Goal: Task Accomplishment & Management: Complete application form

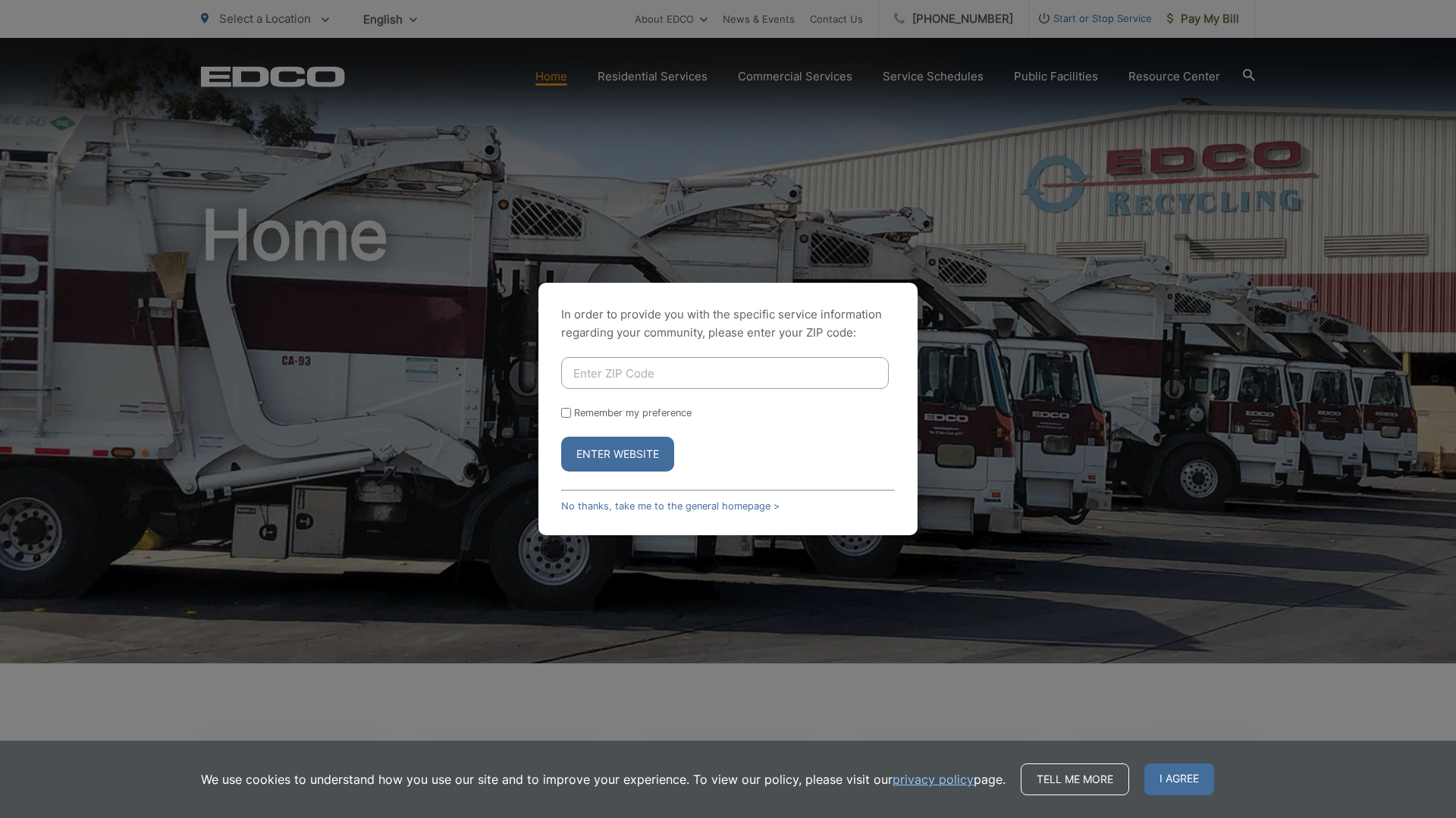
click at [677, 368] on input "Enter ZIP Code" at bounding box center [726, 373] width 328 height 32
type input "91977"
click at [562, 436] on button "Enter Website" at bounding box center [618, 454] width 113 height 35
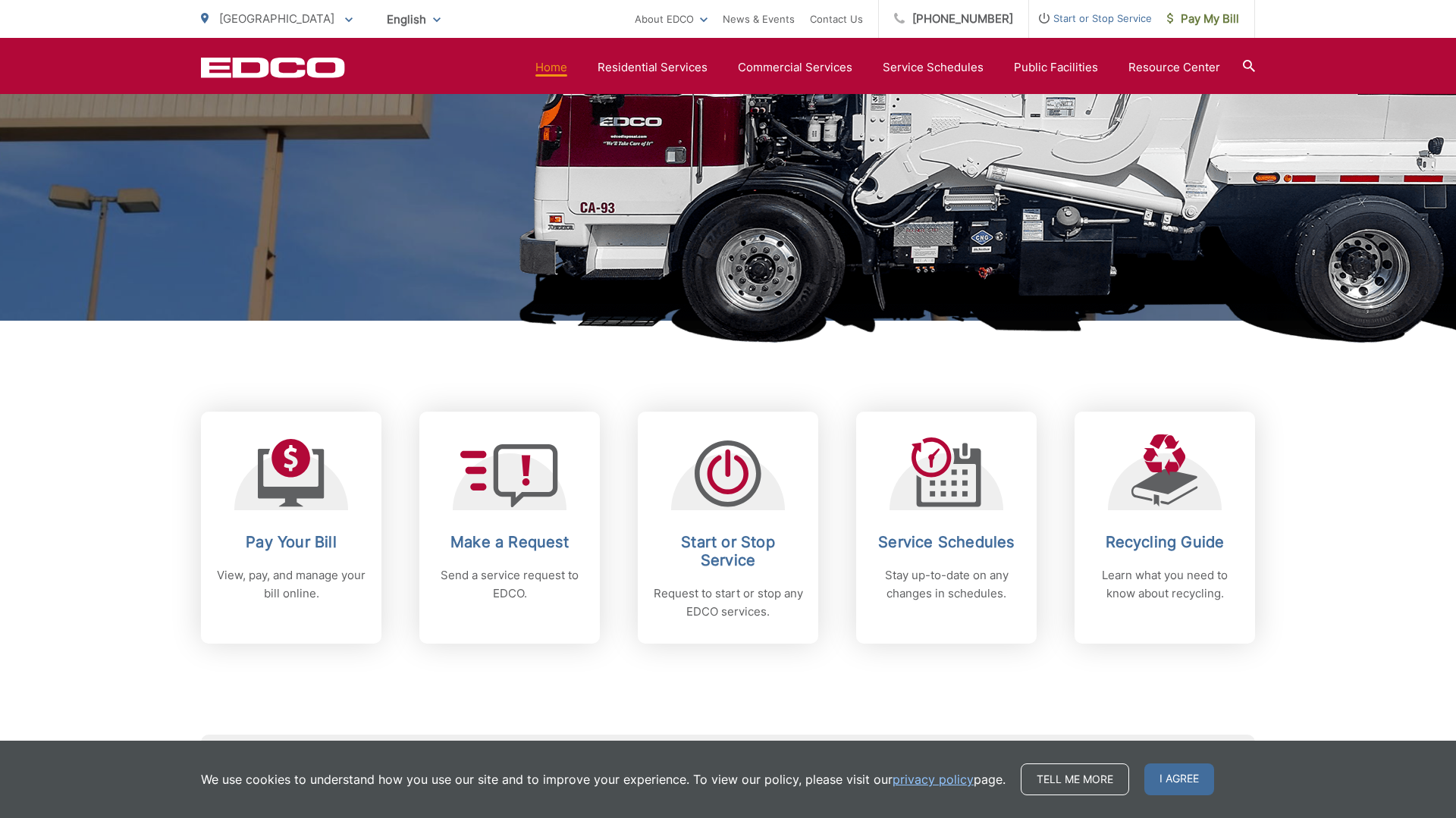
scroll to position [348, 0]
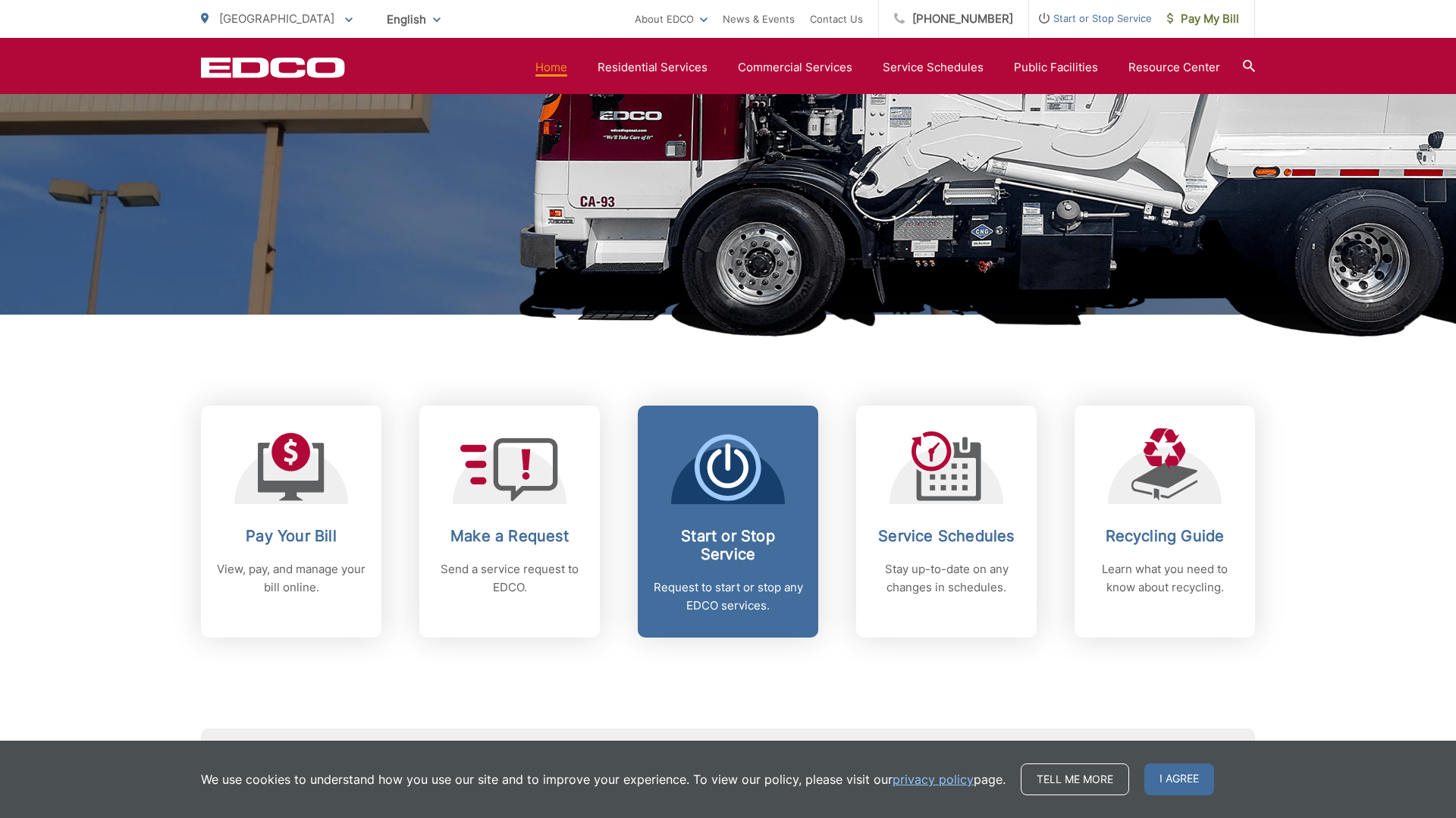
click at [724, 532] on h2 "Start or Stop Service" at bounding box center [728, 545] width 150 height 36
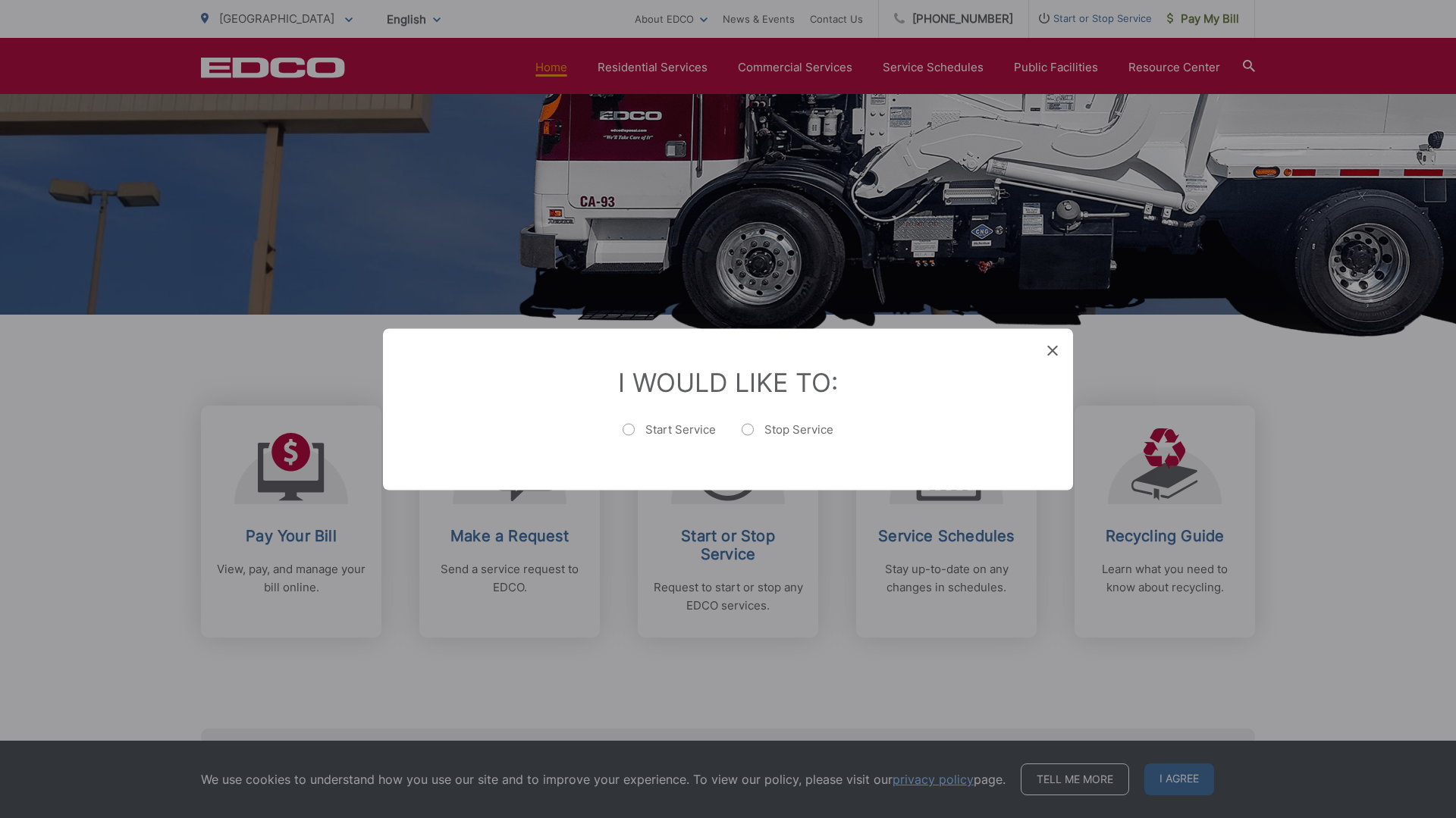
click at [629, 423] on label "Start Service" at bounding box center [670, 436] width 94 height 30
radio input "true"
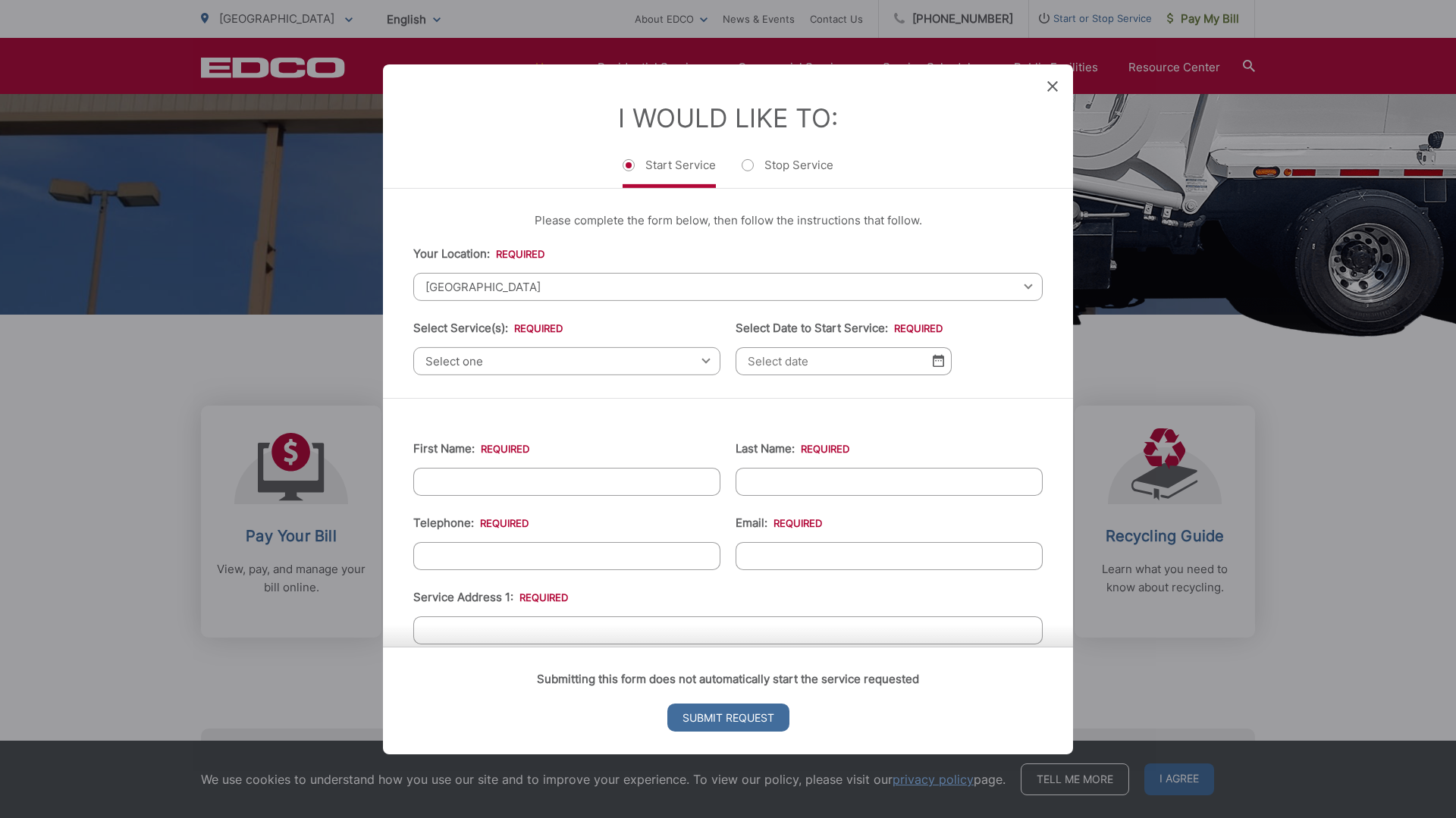
click at [592, 283] on span "[GEOGRAPHIC_DATA]" at bounding box center [728, 286] width 630 height 28
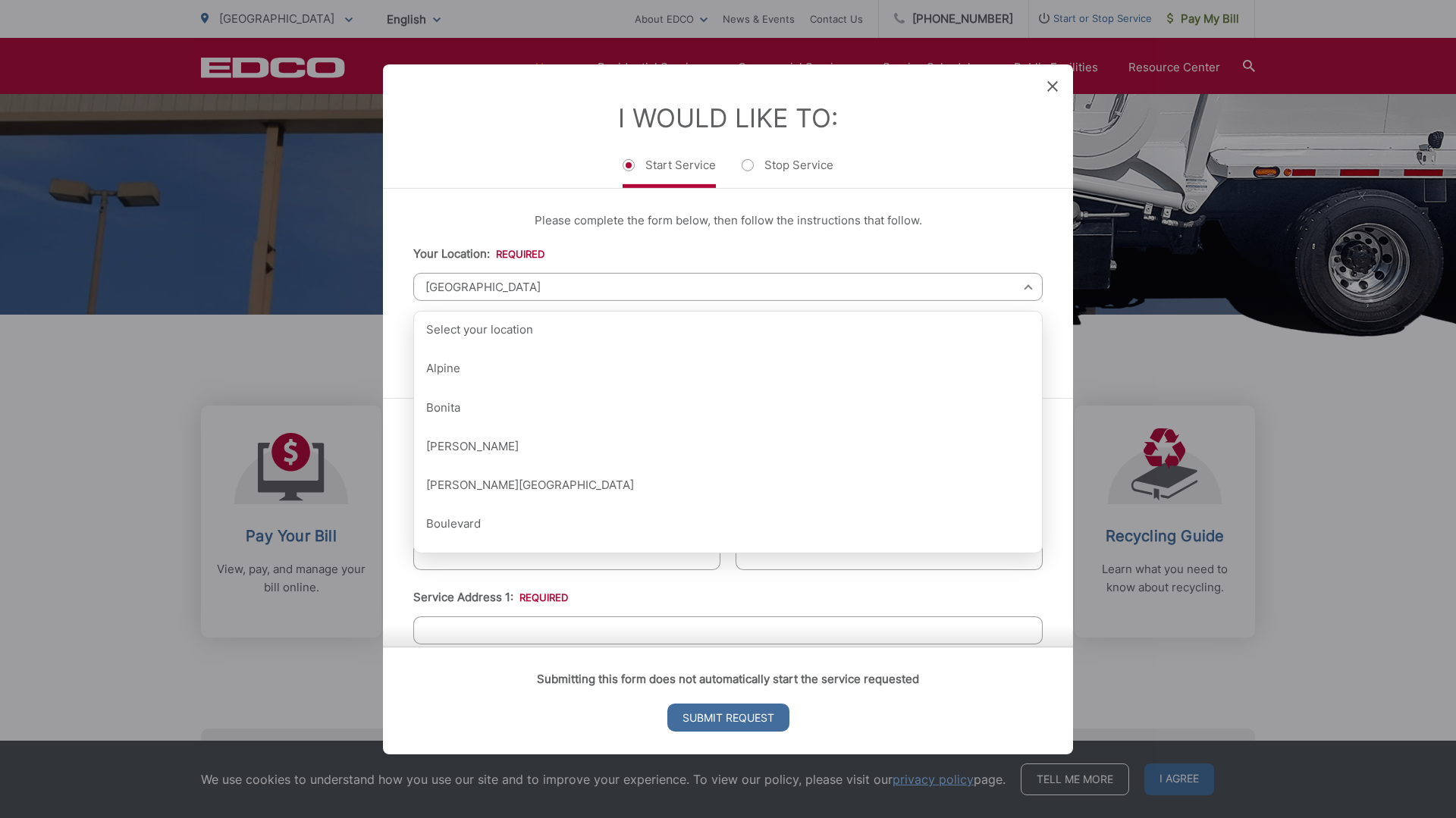
click at [713, 250] on li "Your Location: * Select your location Alpine Bonita Bonsall Borrego Springs Bou…" at bounding box center [728, 271] width 630 height 56
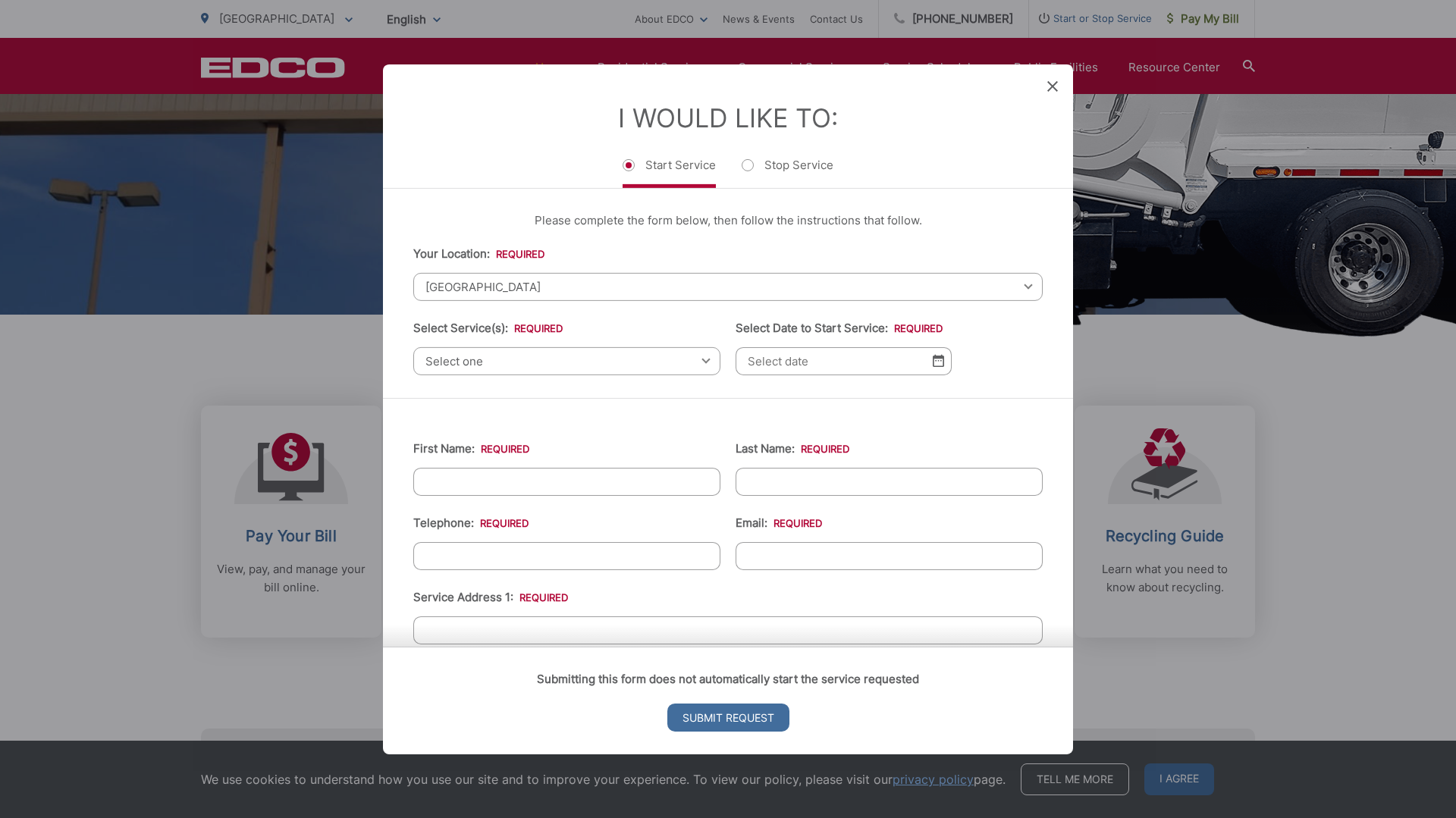
click at [568, 361] on span "Select one" at bounding box center [566, 360] width 308 height 28
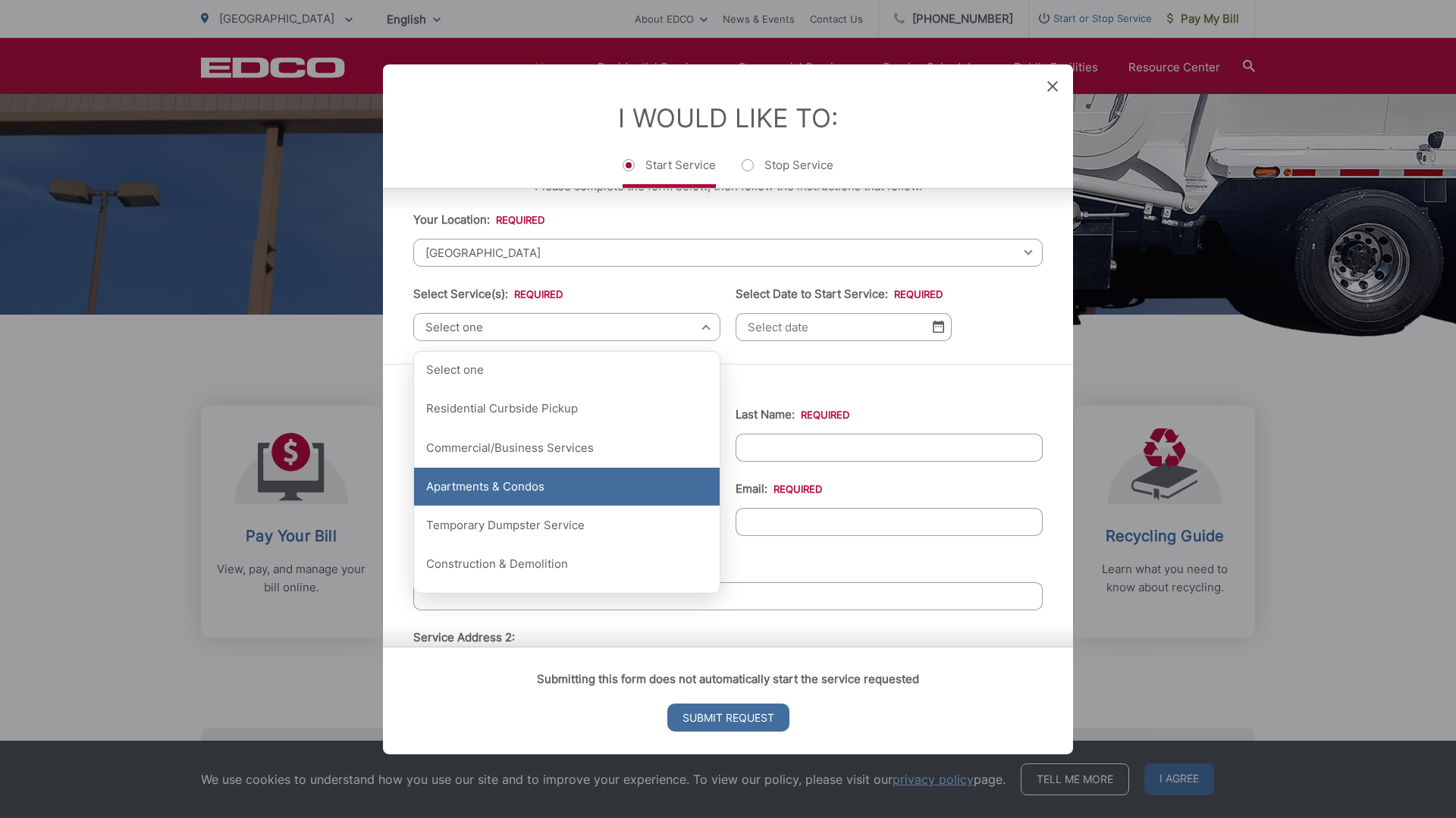
scroll to position [29, 0]
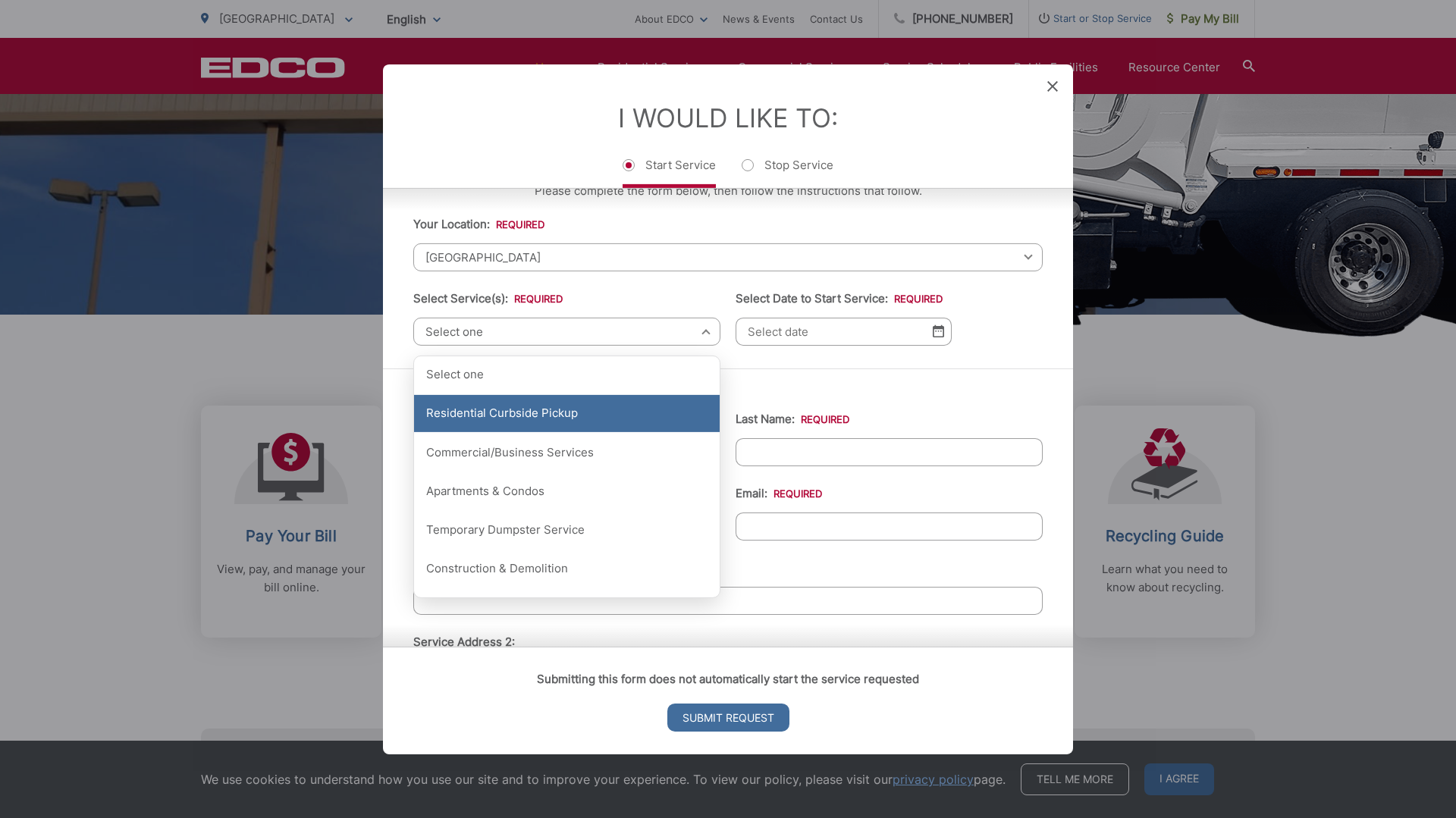
click at [586, 413] on div "Residential Curbside Pickup" at bounding box center [566, 414] width 306 height 38
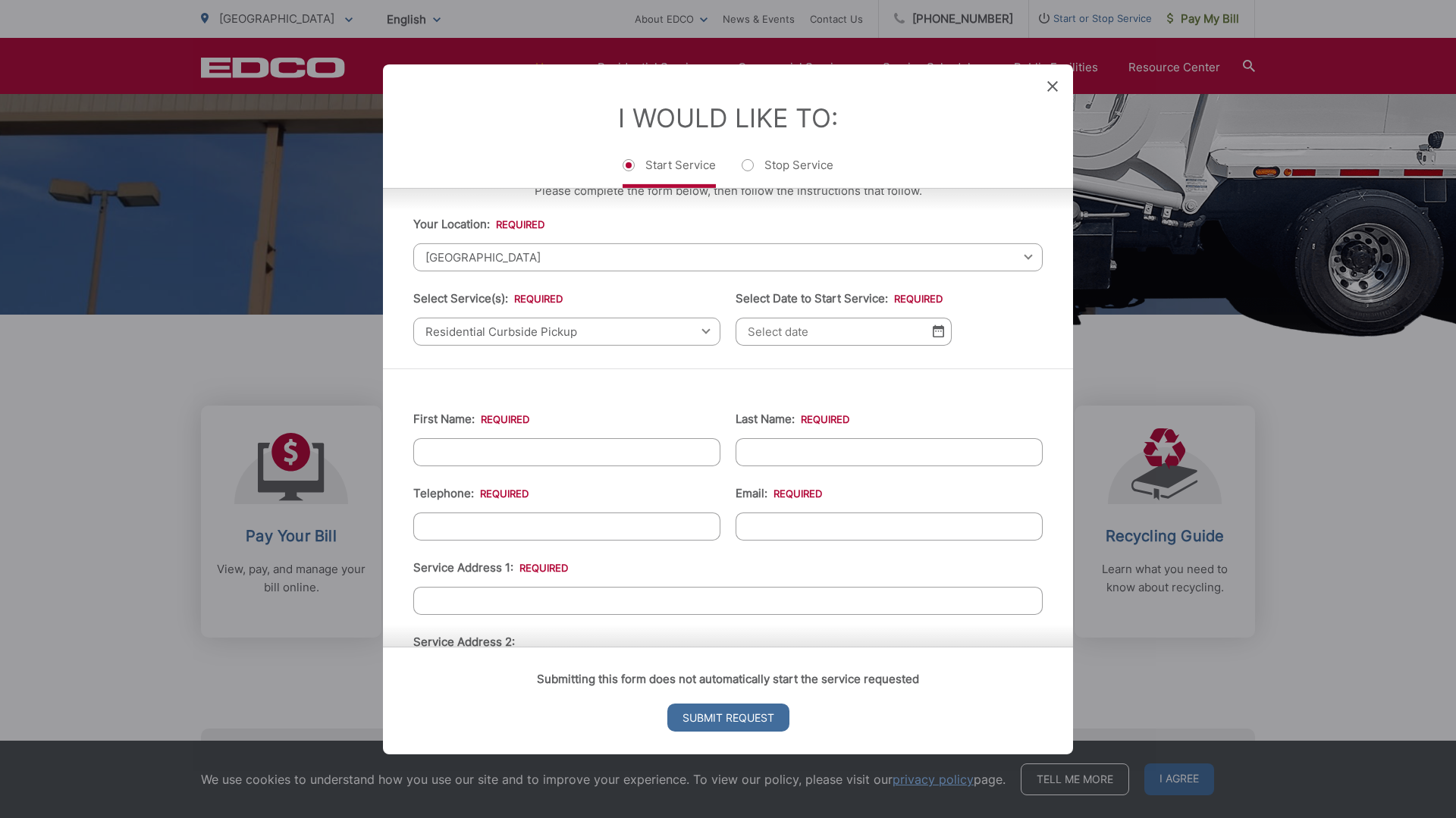
click at [824, 331] on input "Select Date to Start Service: *" at bounding box center [843, 331] width 216 height 28
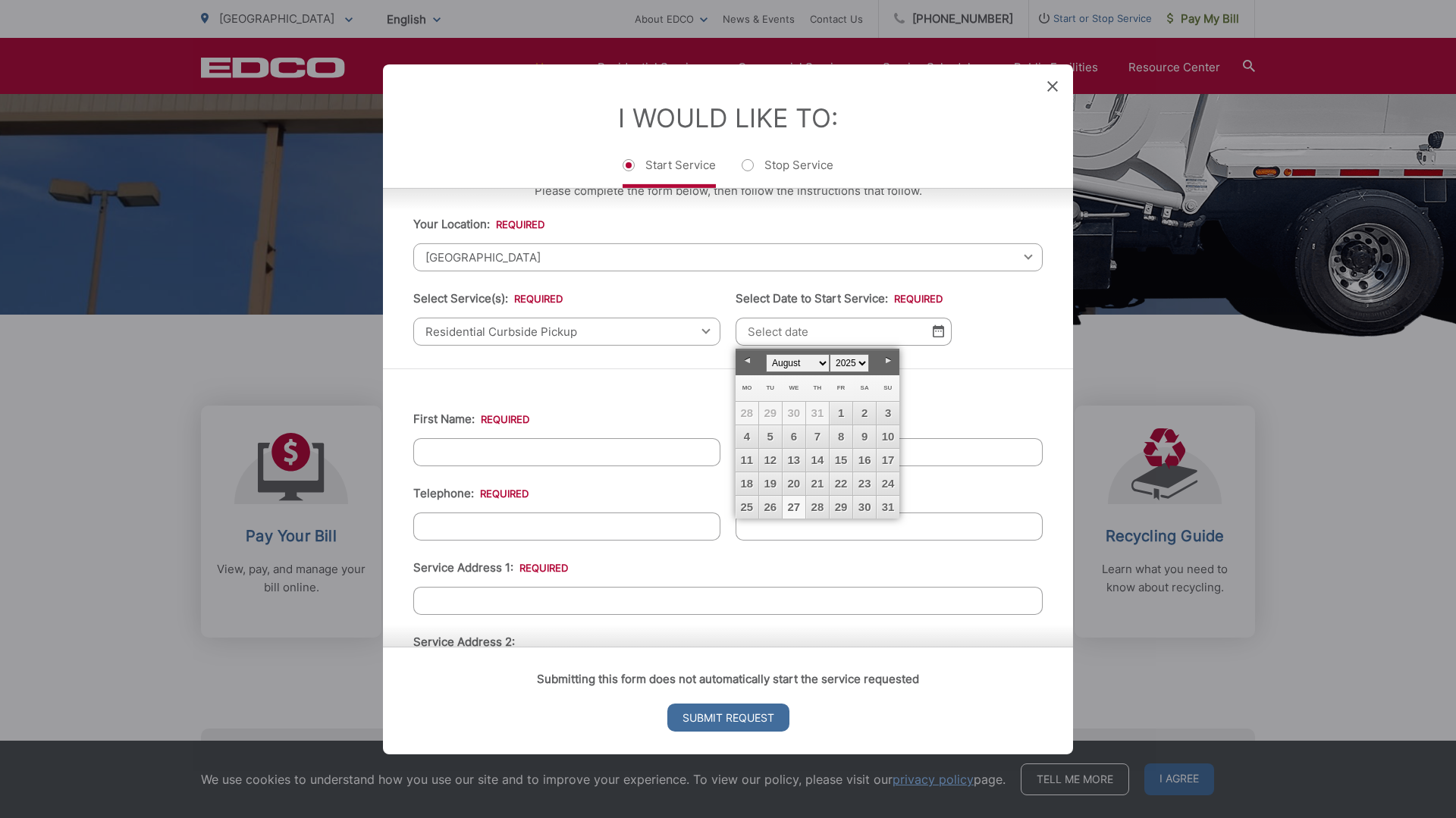
click at [793, 505] on link "27" at bounding box center [794, 507] width 22 height 22
type input "08/27/2025"
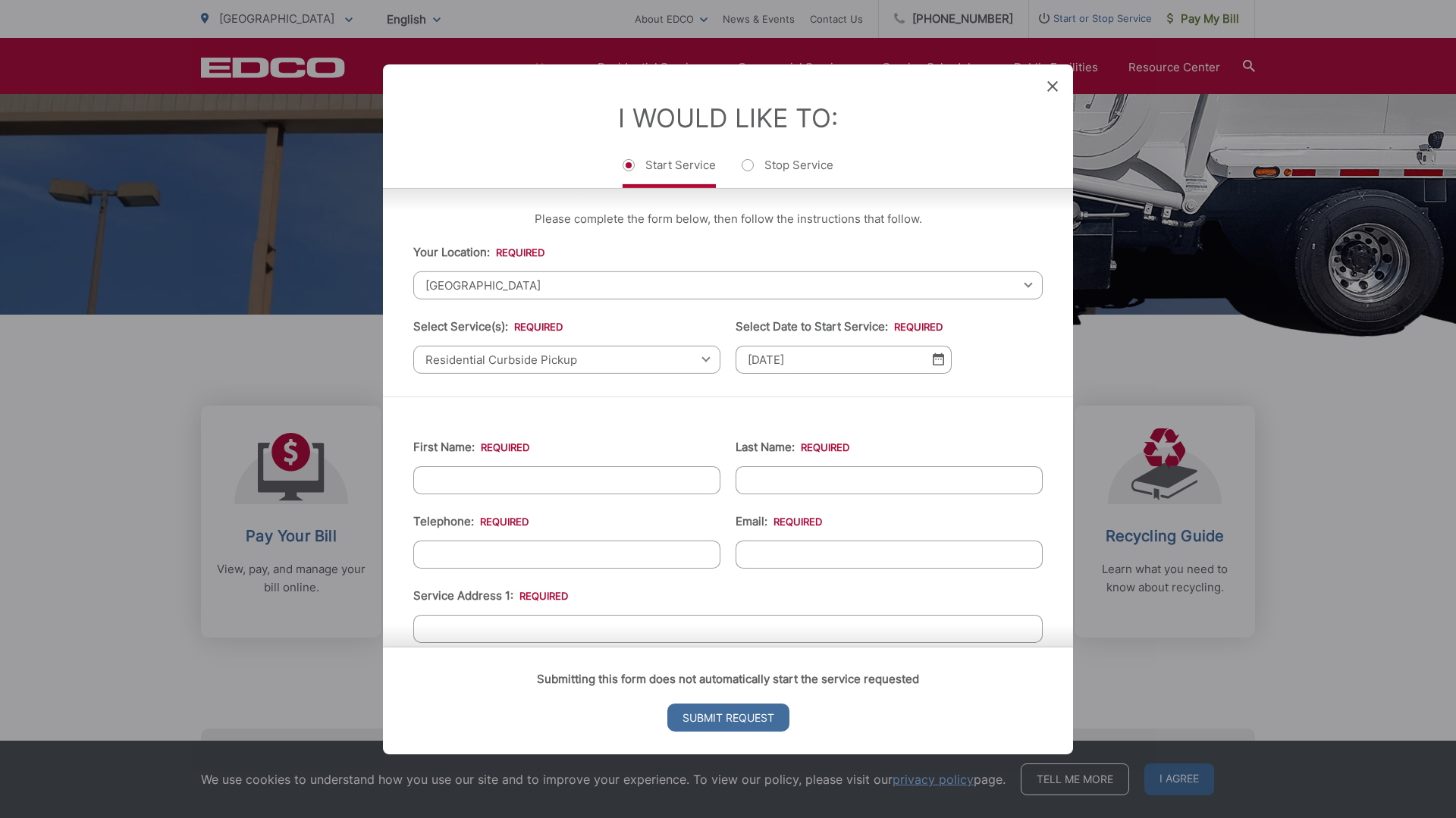
scroll to position [0, 0]
click at [1051, 86] on icon at bounding box center [1053, 85] width 11 height 11
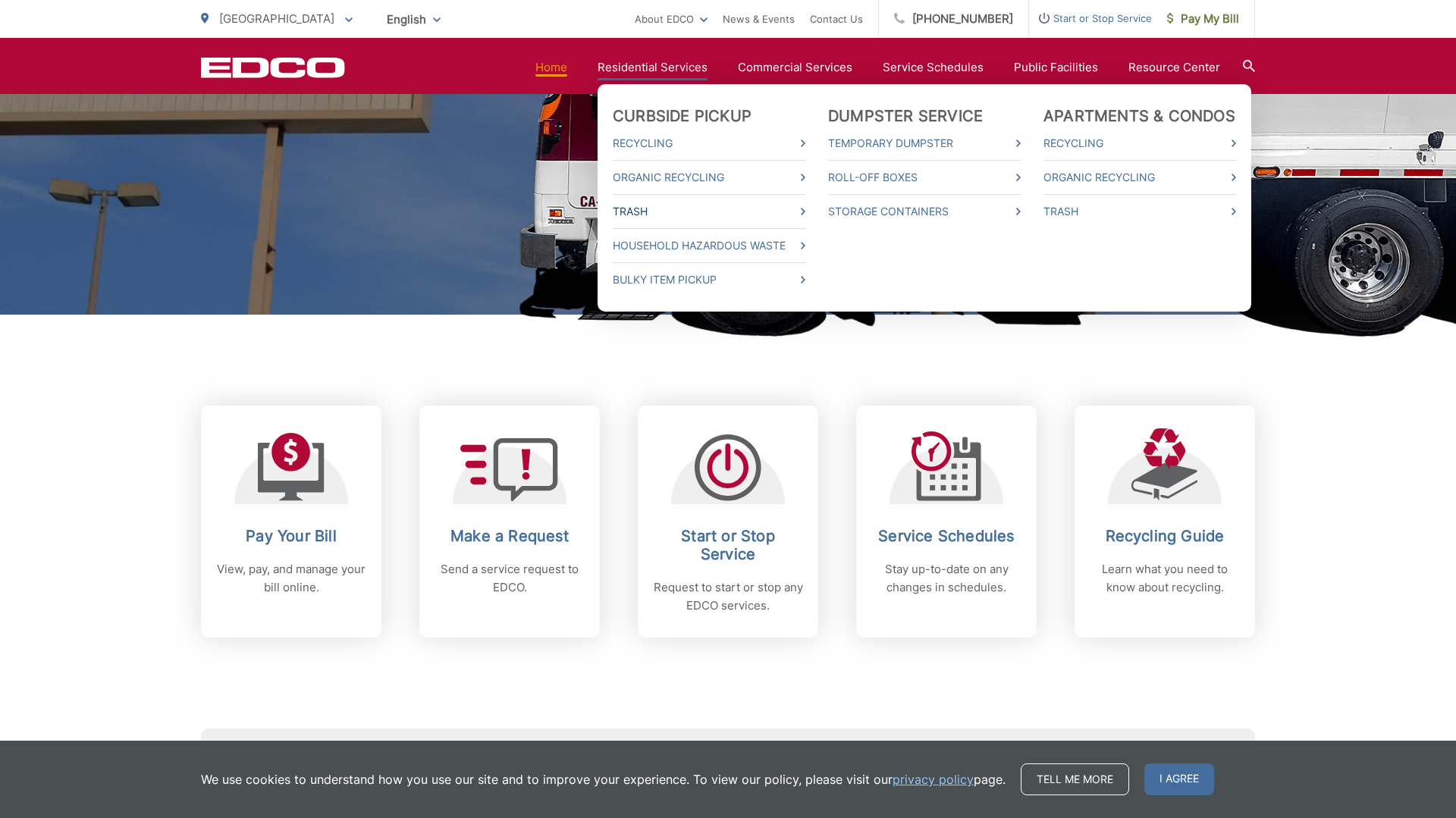
click at [658, 209] on link "Trash" at bounding box center [709, 211] width 192 height 19
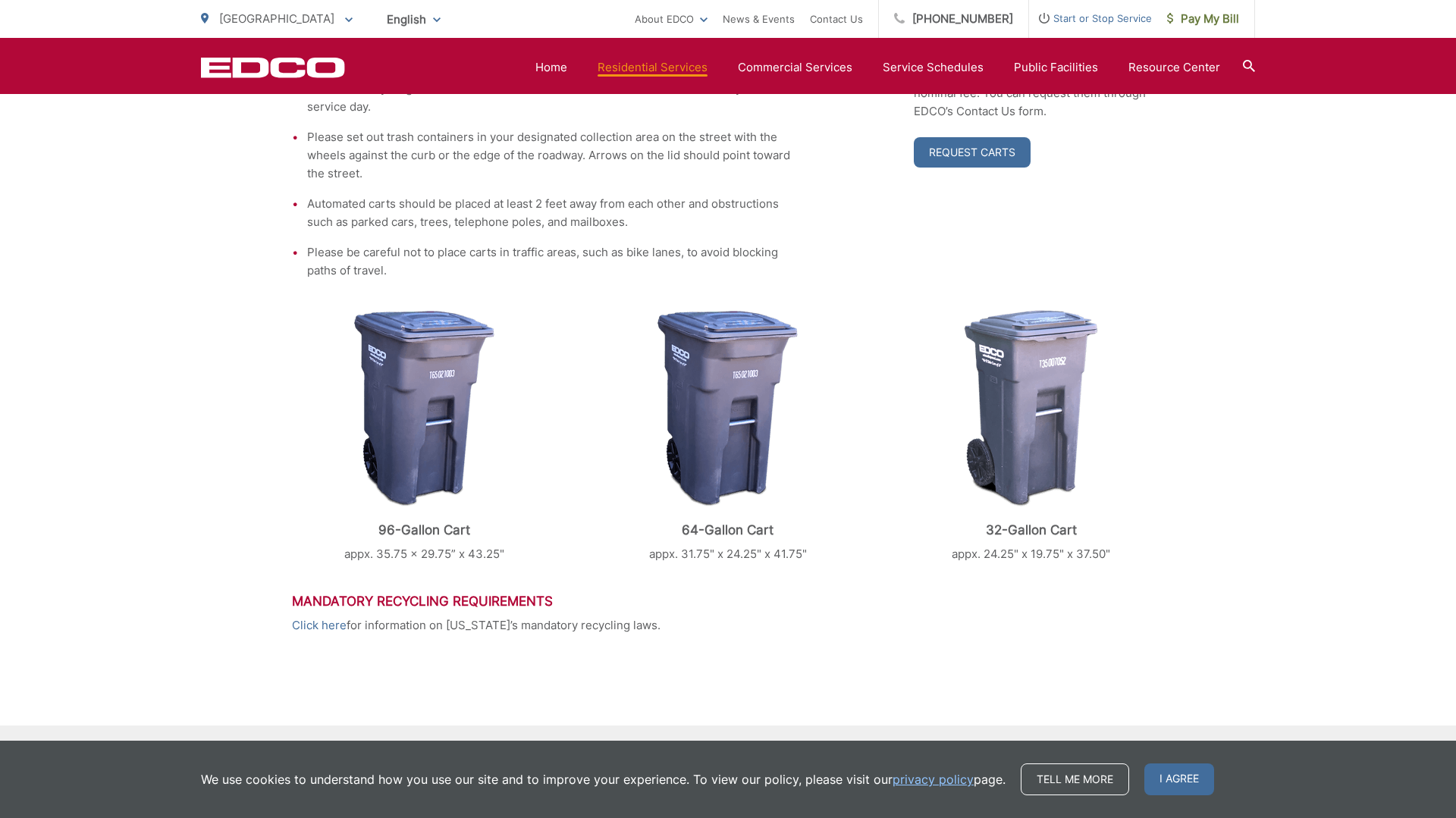
scroll to position [437, 0]
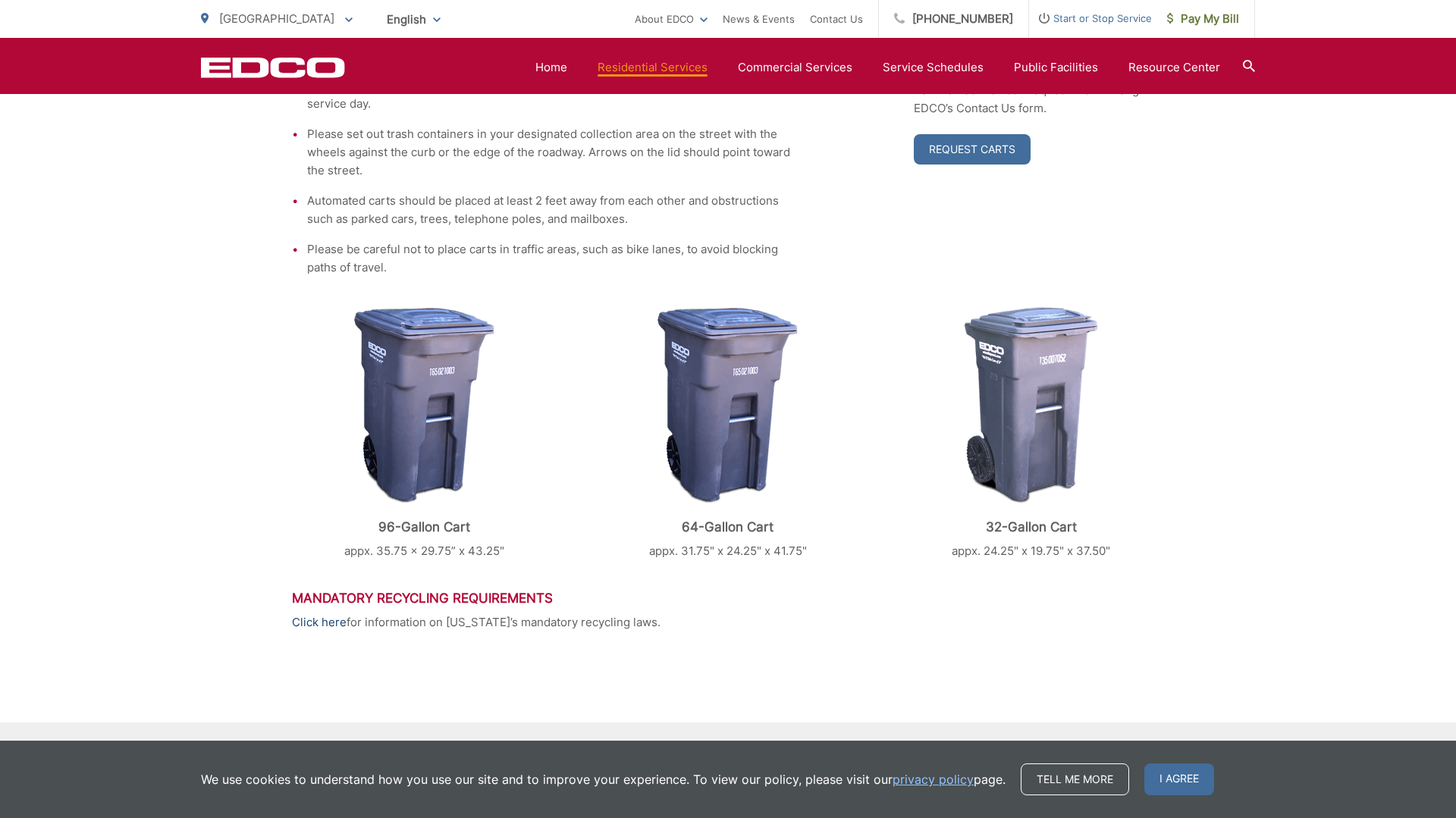
click at [314, 625] on link "Click here" at bounding box center [319, 622] width 55 height 19
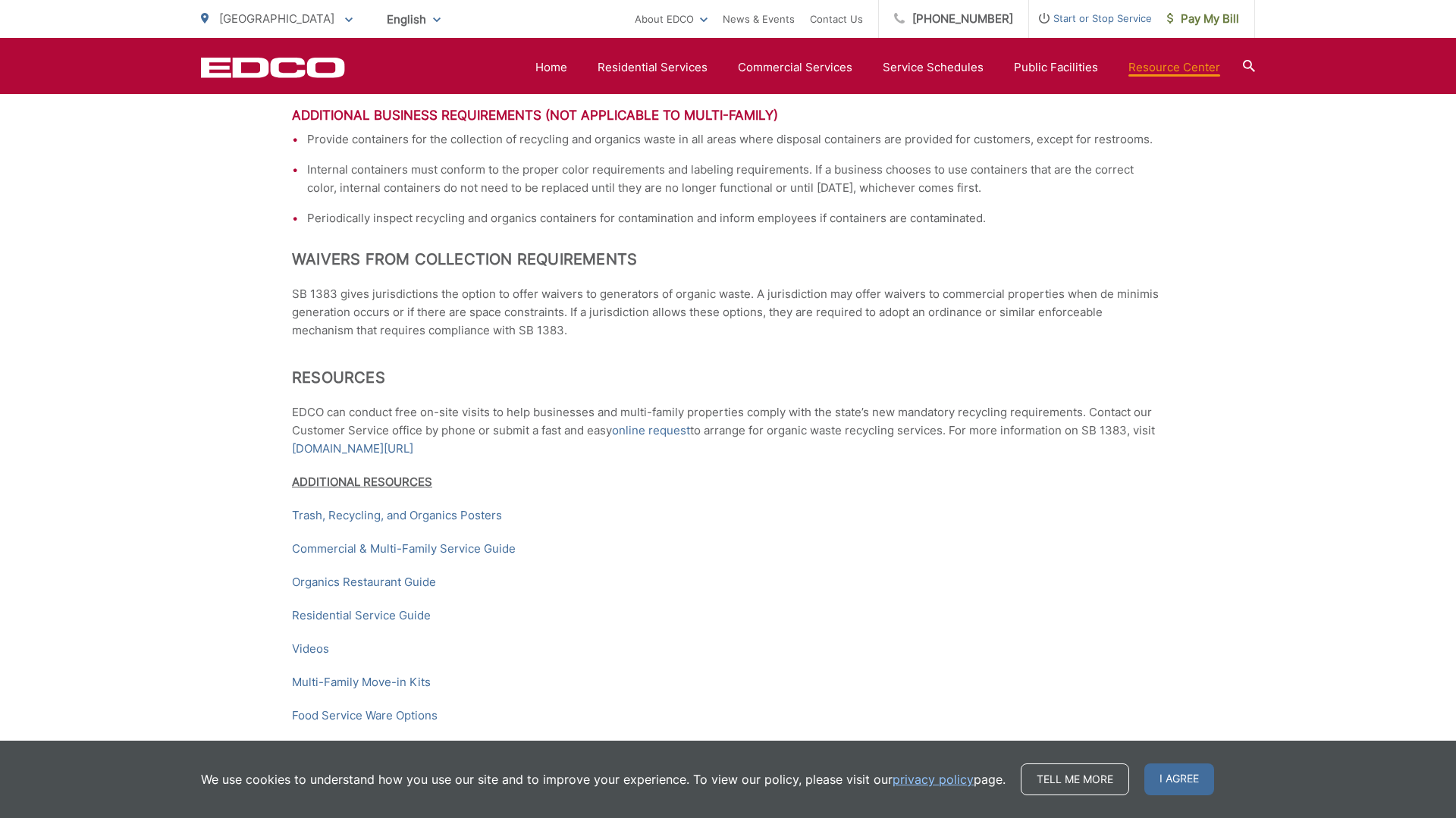
scroll to position [2185, 0]
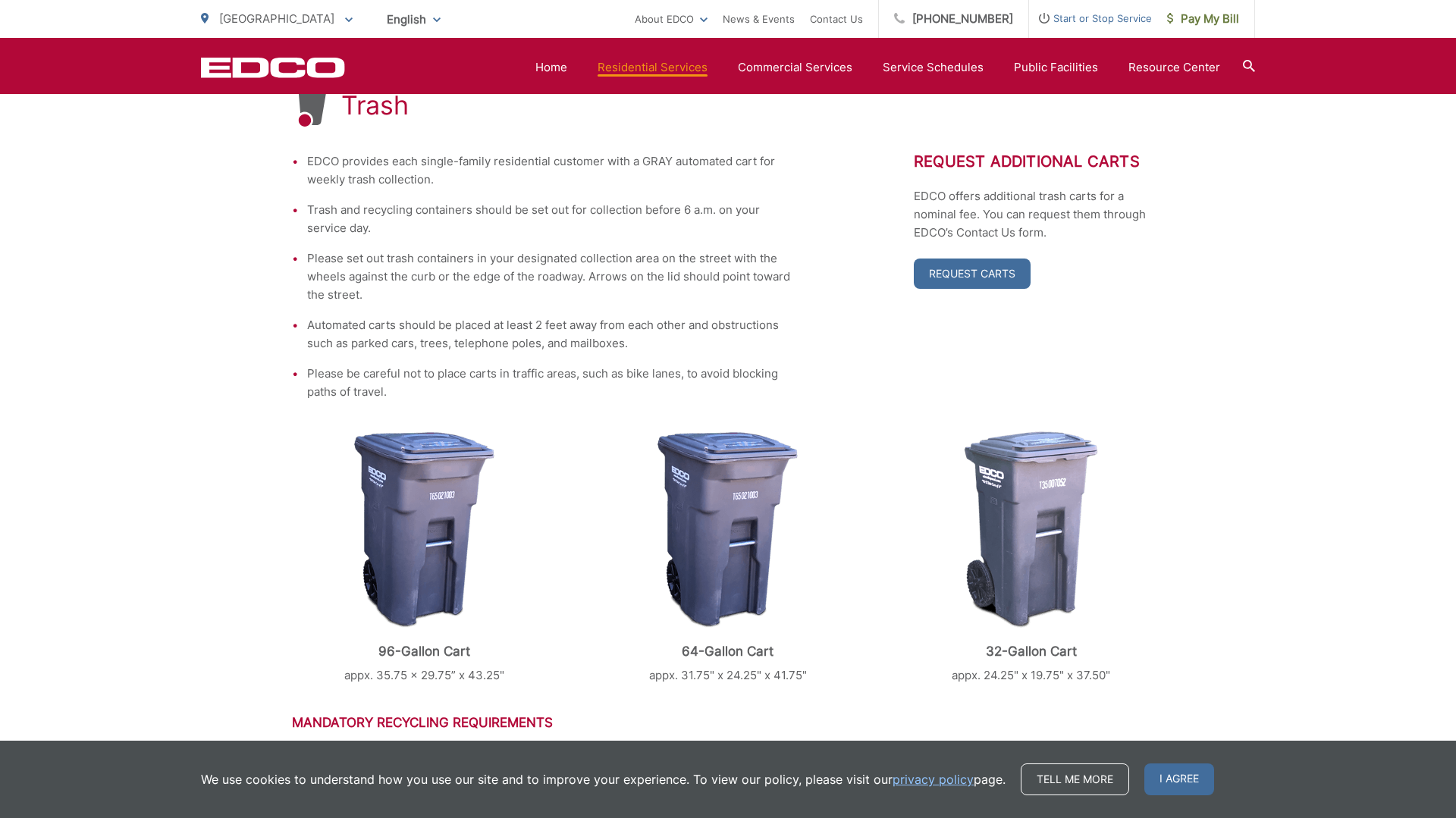
scroll to position [311, 0]
click at [971, 278] on link "Request Carts" at bounding box center [973, 274] width 117 height 30
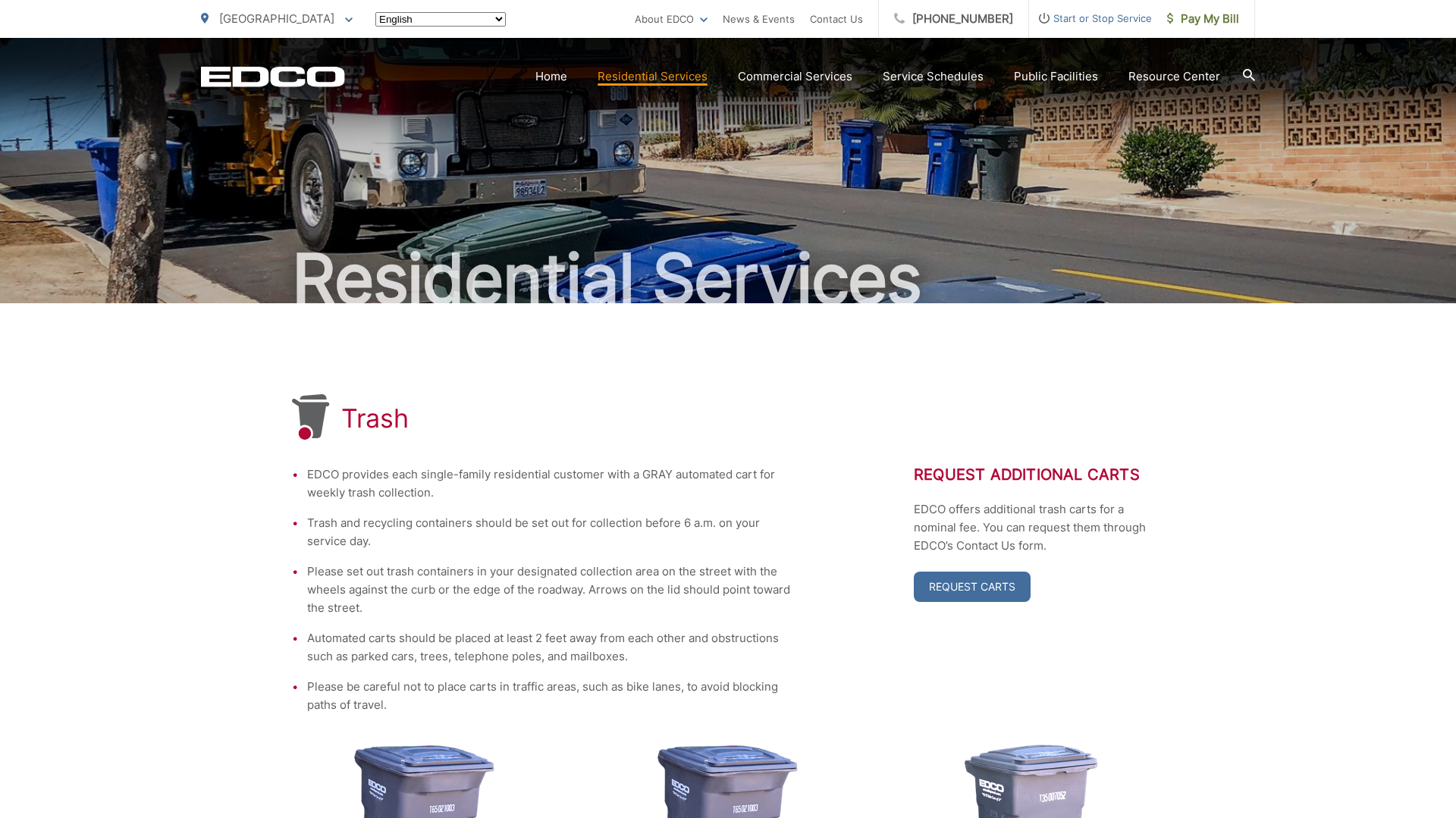
scroll to position [437, 0]
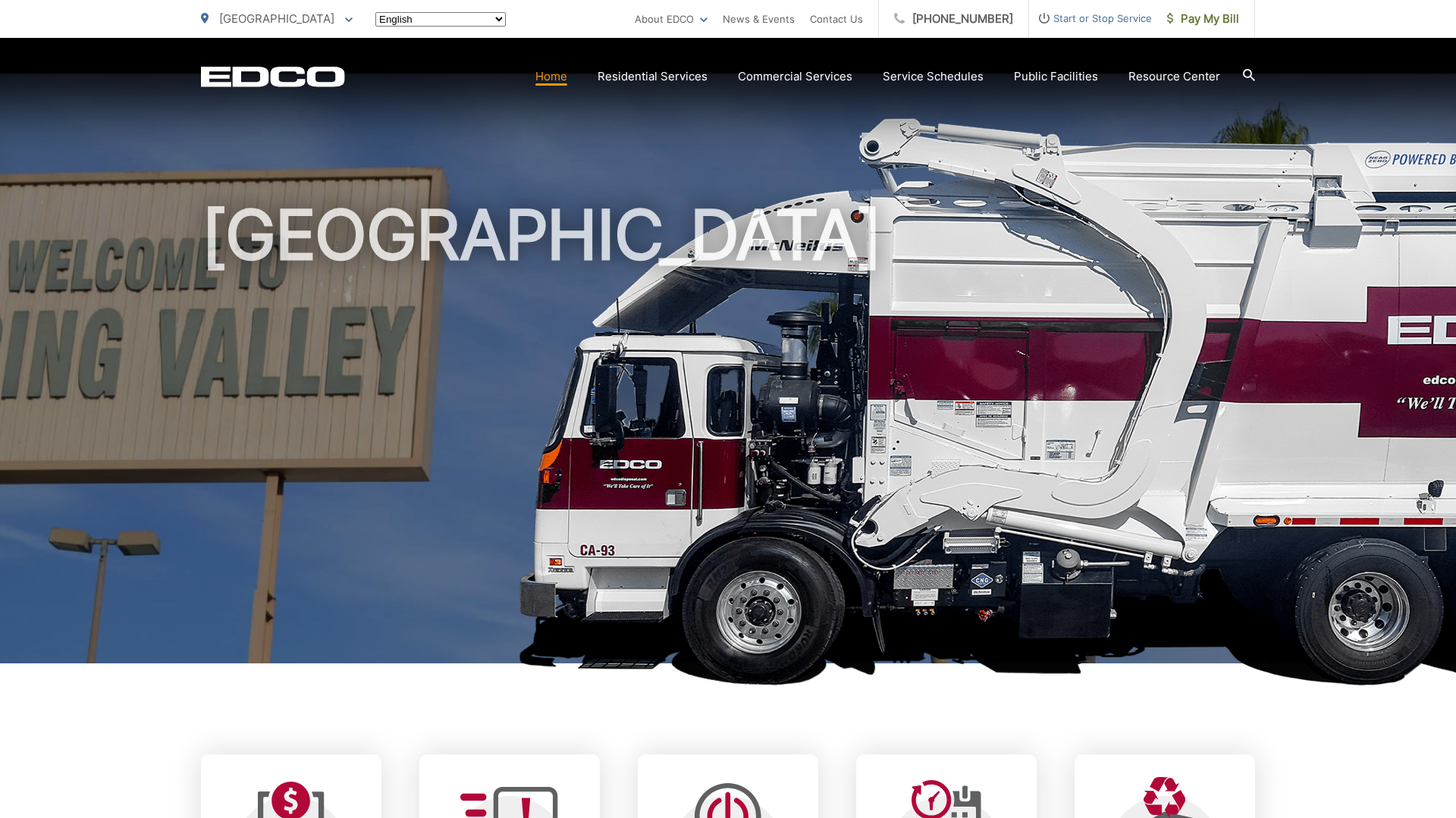
scroll to position [348, 0]
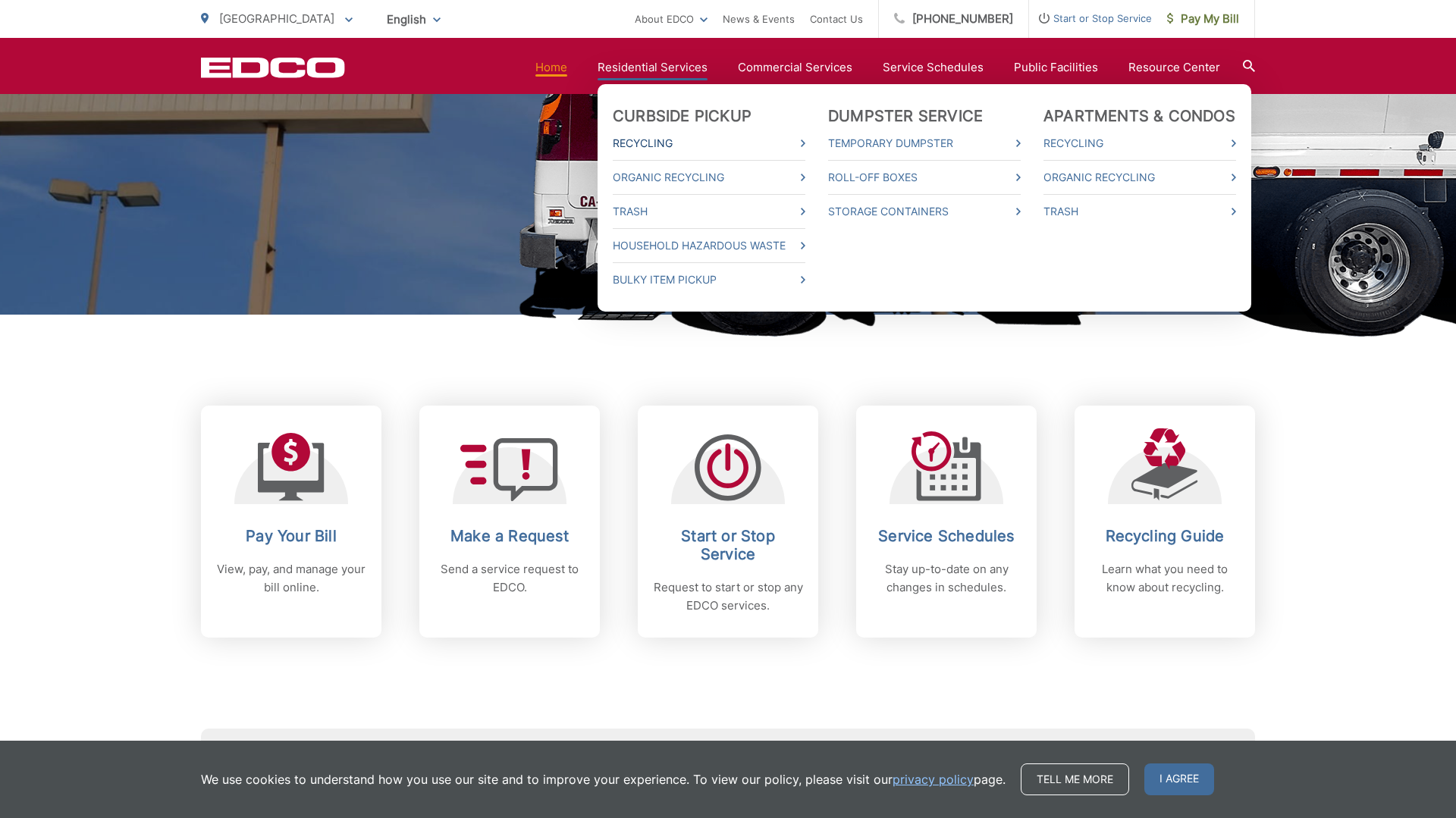
click at [670, 140] on link "Recycling" at bounding box center [709, 143] width 192 height 19
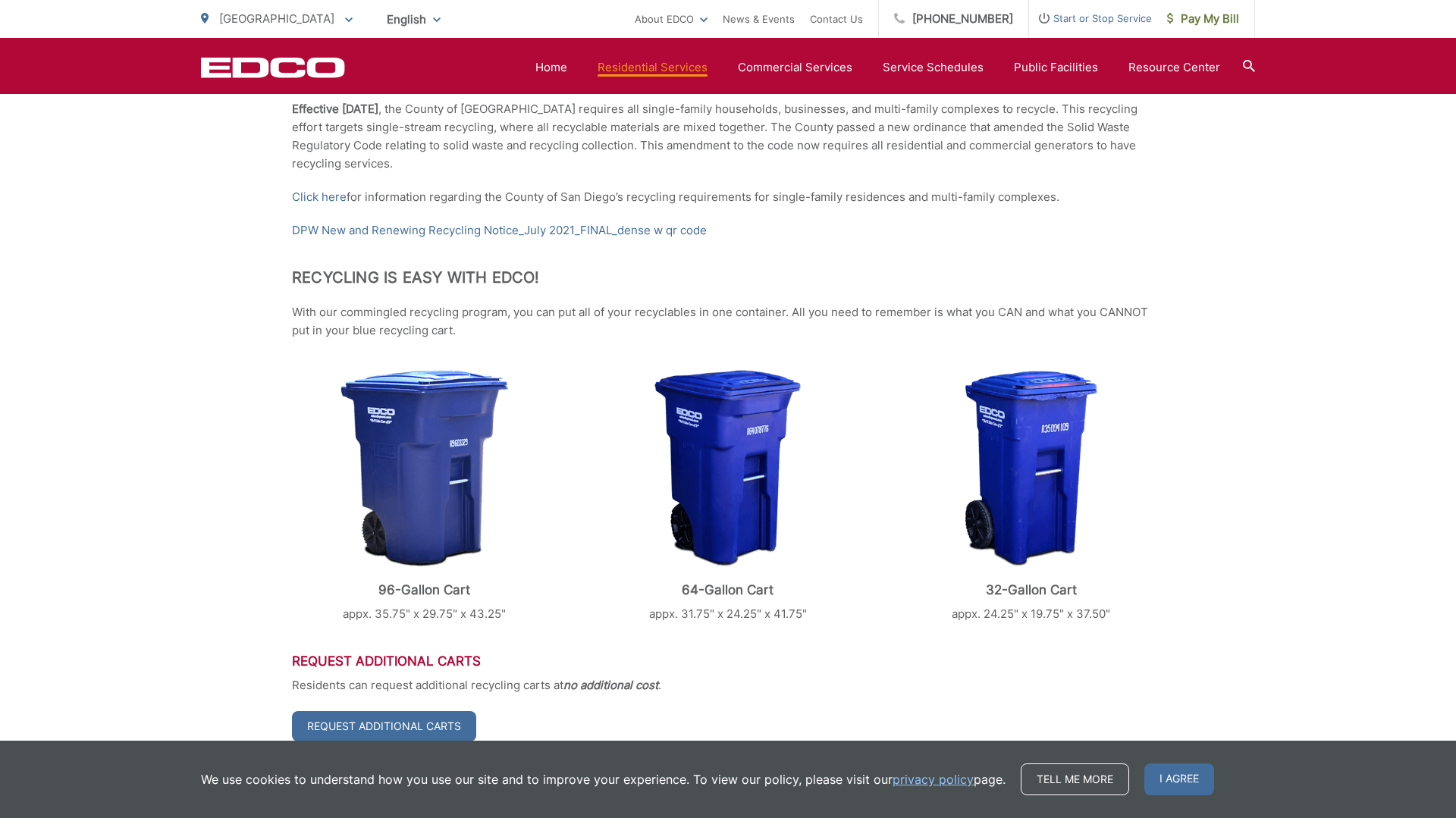
scroll to position [391, 0]
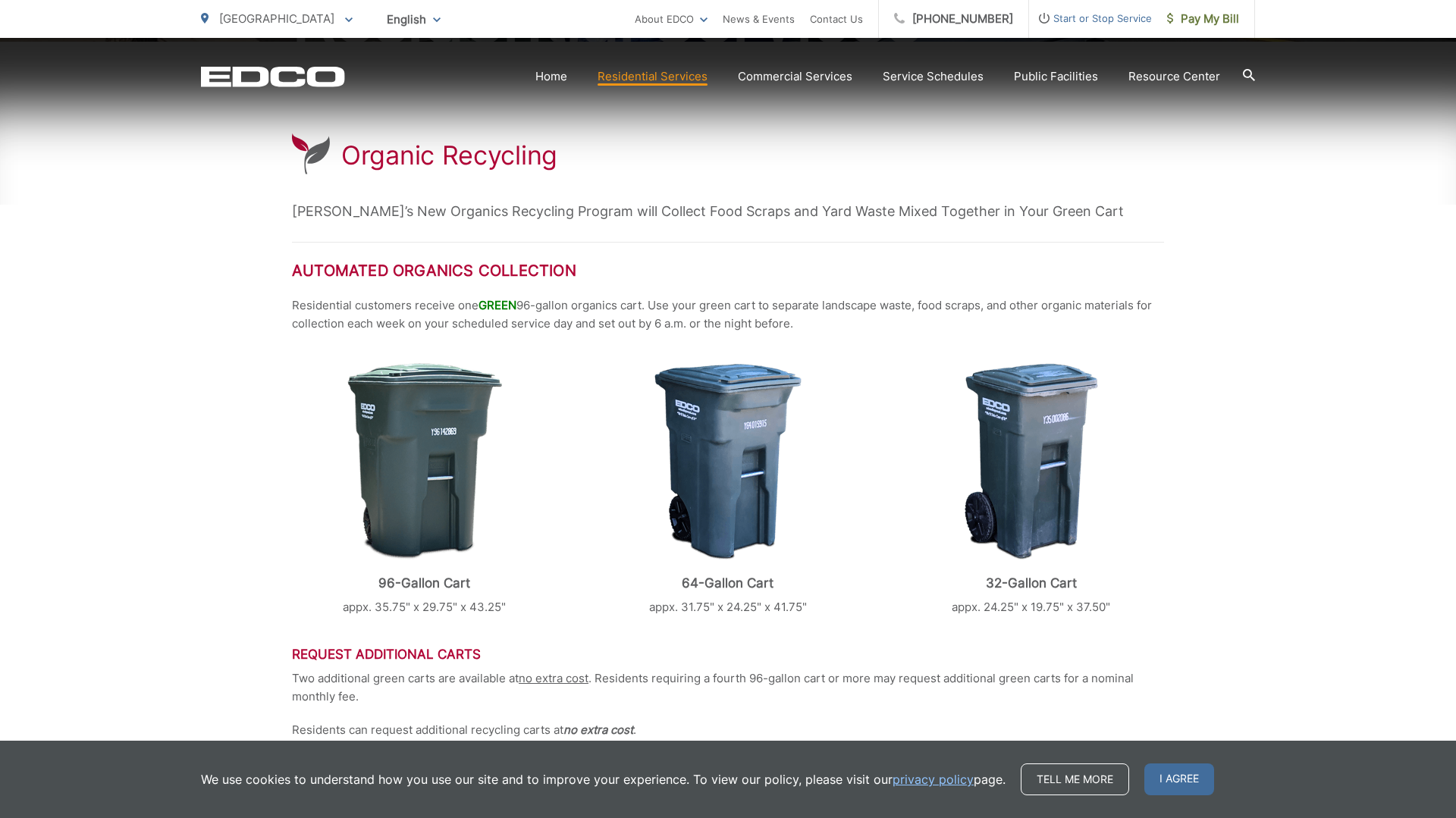
scroll to position [266, 0]
